Goal: Task Accomplishment & Management: Manage account settings

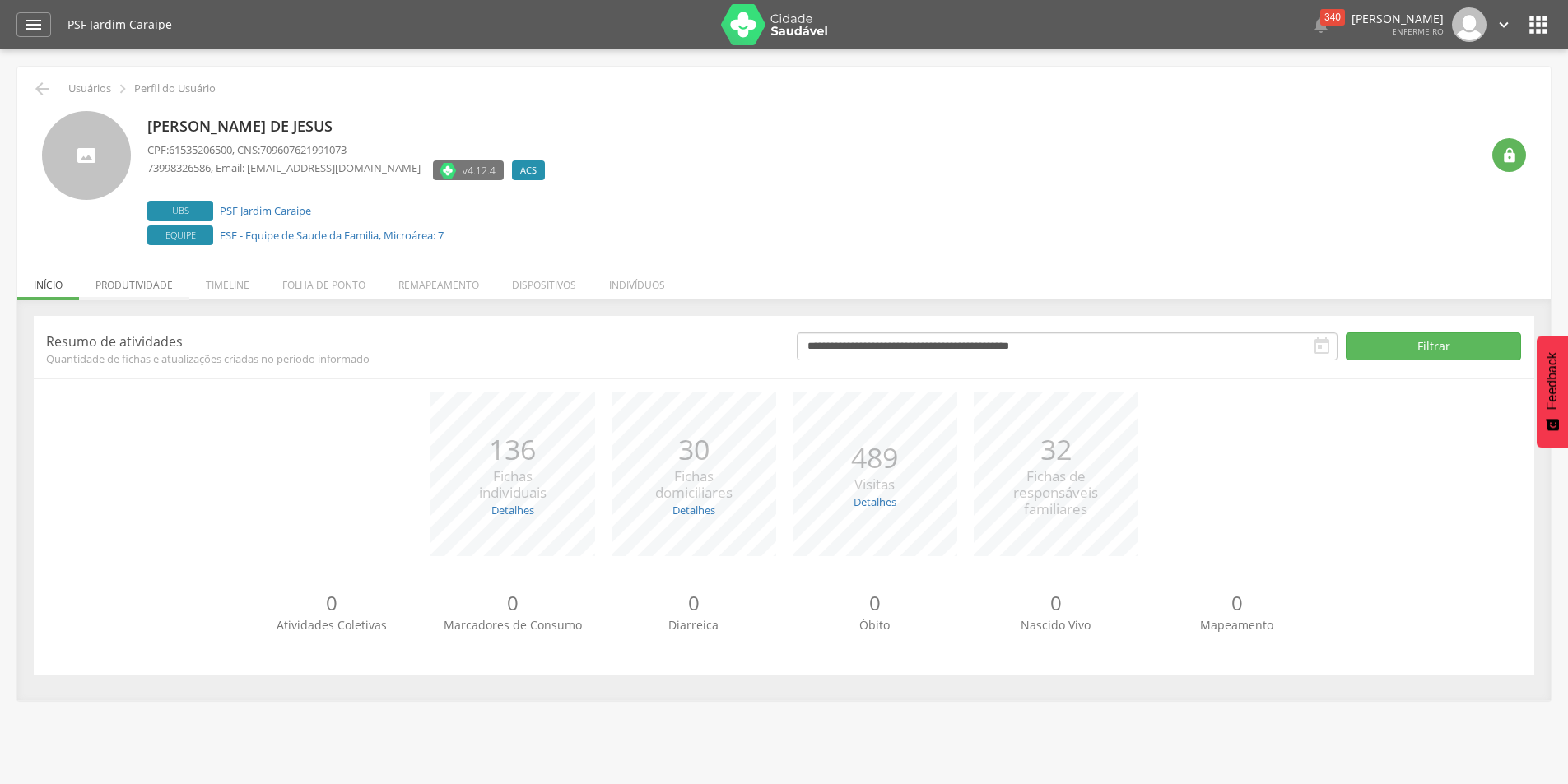
click at [160, 290] on li "Produtividade" at bounding box center [134, 281] width 110 height 39
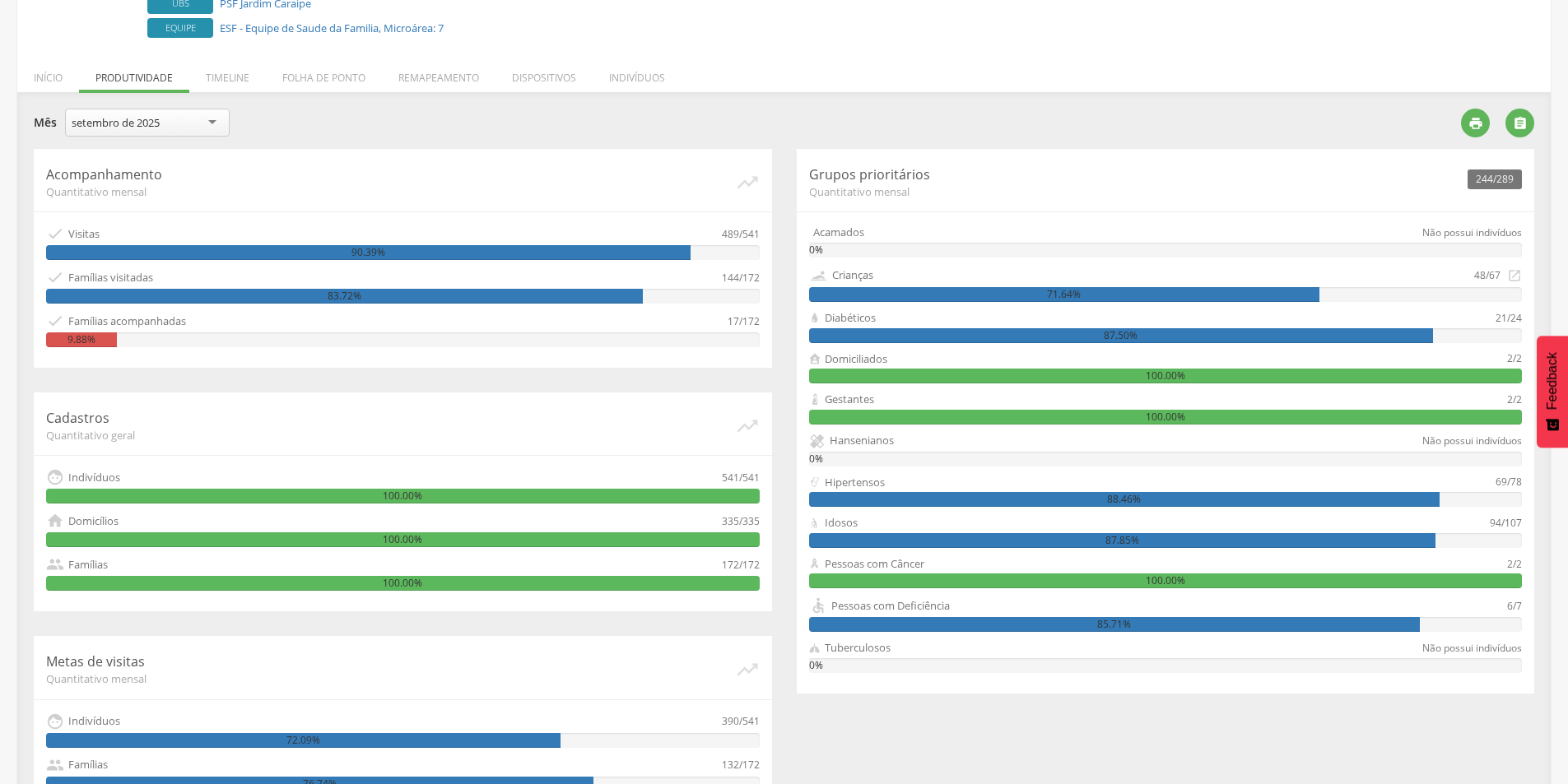
scroll to position [290, 0]
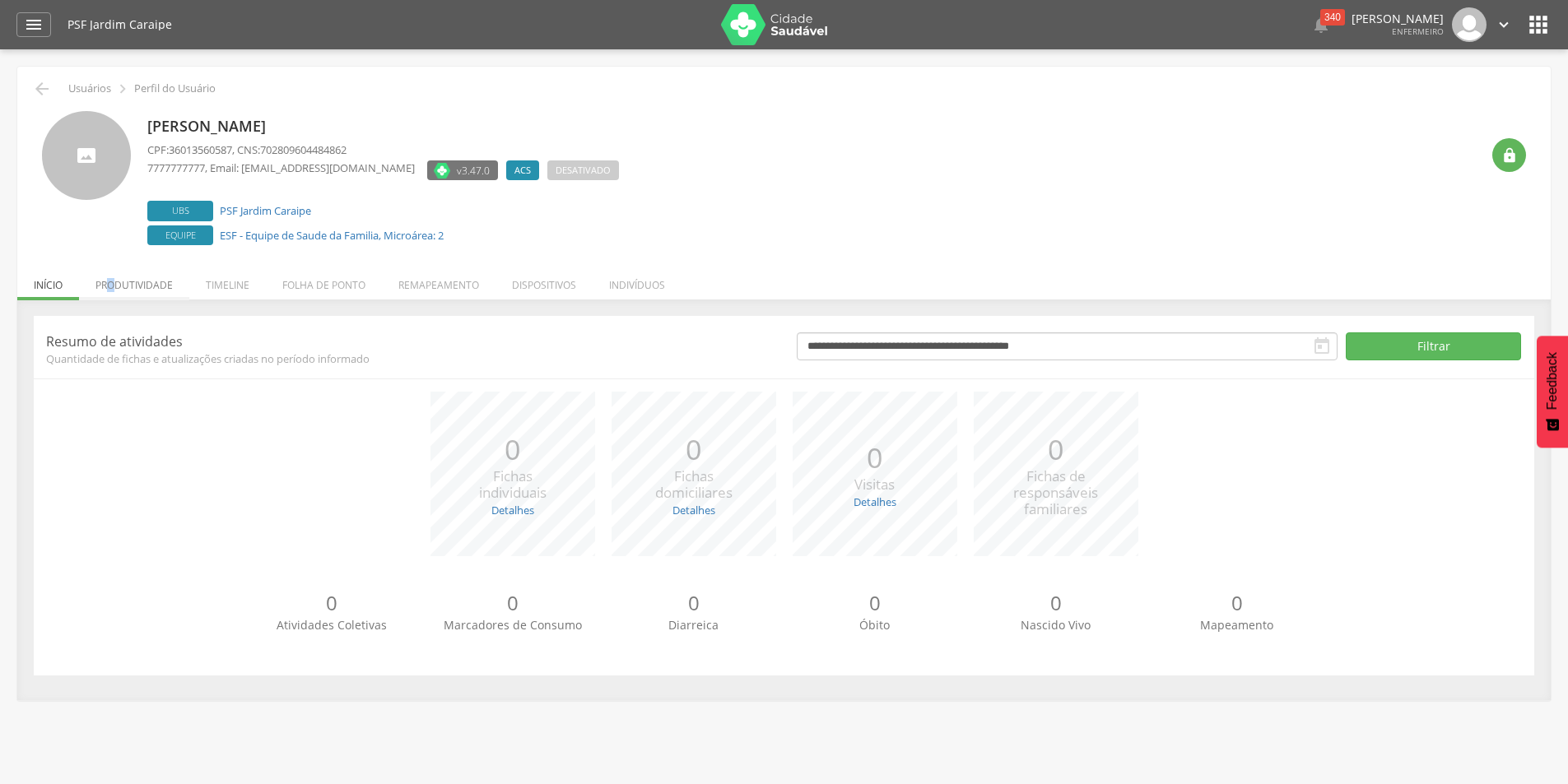
click at [113, 278] on li "Produtividade" at bounding box center [134, 281] width 110 height 39
click at [137, 282] on li "Produtividade" at bounding box center [134, 281] width 110 height 39
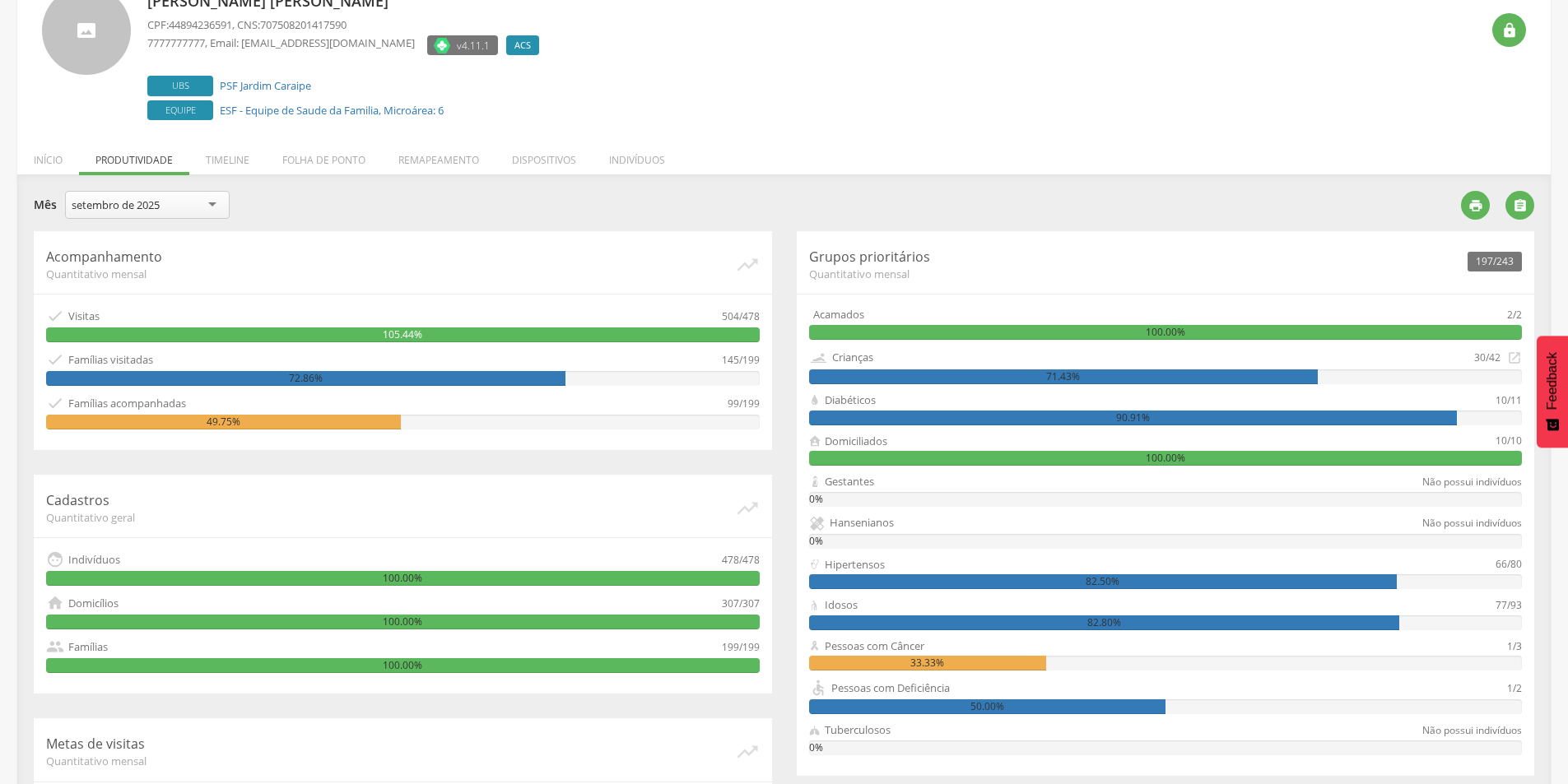
scroll to position [43, 0]
